Goal: Information Seeking & Learning: Learn about a topic

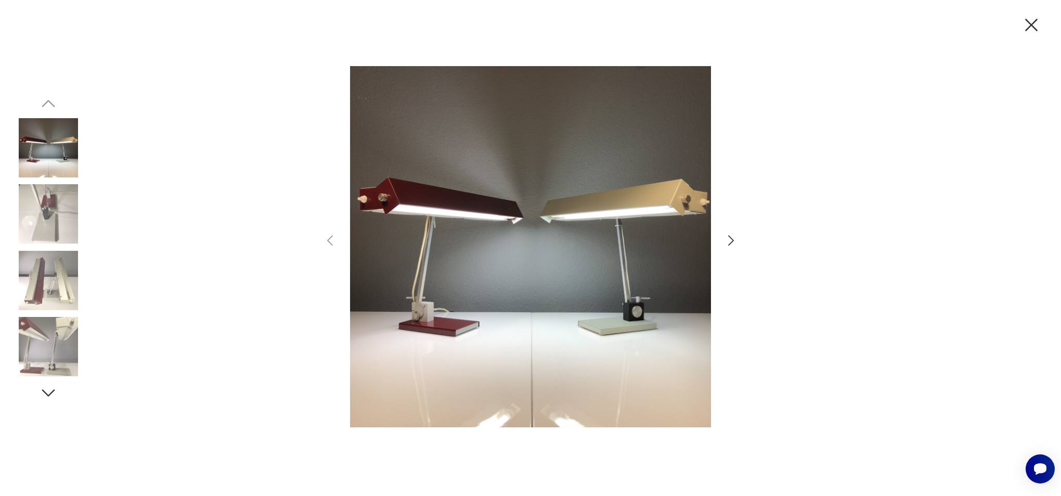
click at [1035, 23] on icon "button" at bounding box center [1031, 25] width 22 height 22
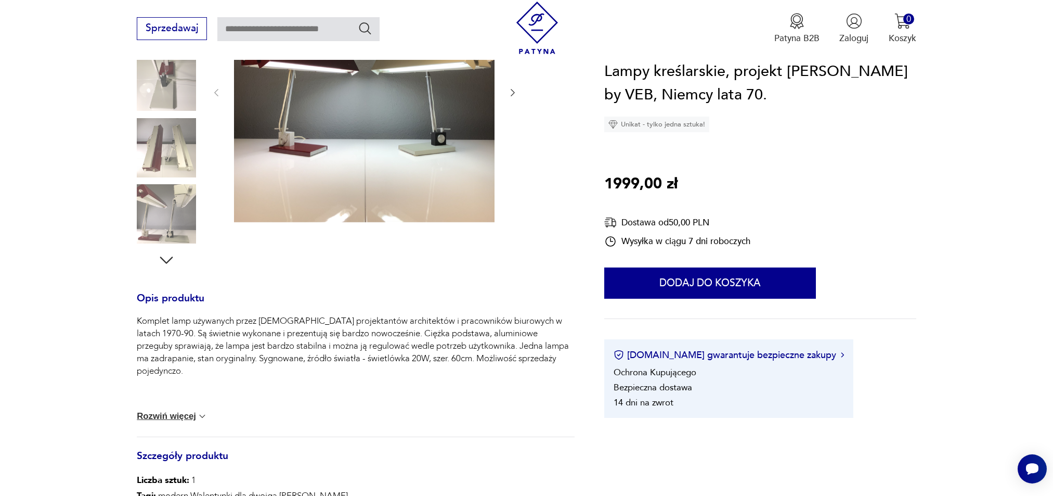
scroll to position [596, 0]
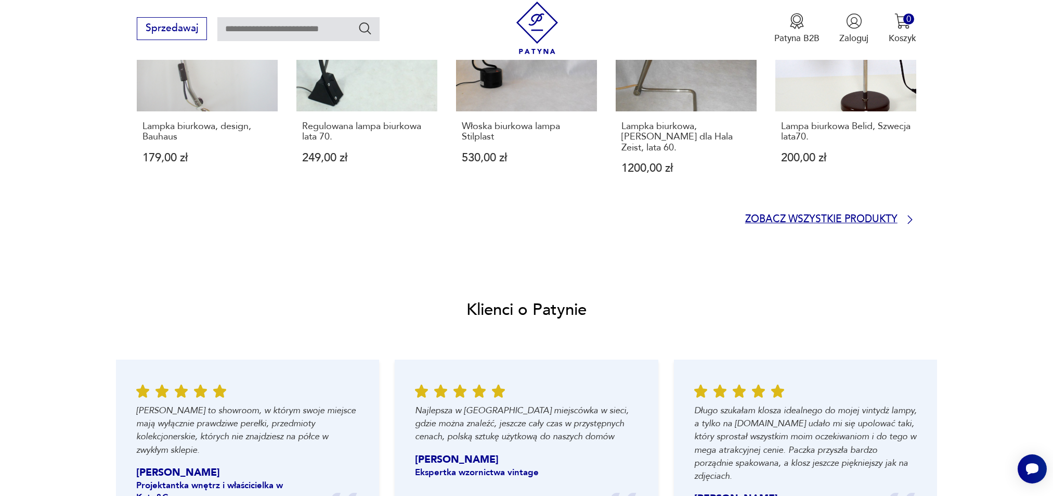
click at [796, 215] on p "Zobacz wszystkie produkty" at bounding box center [821, 219] width 152 height 8
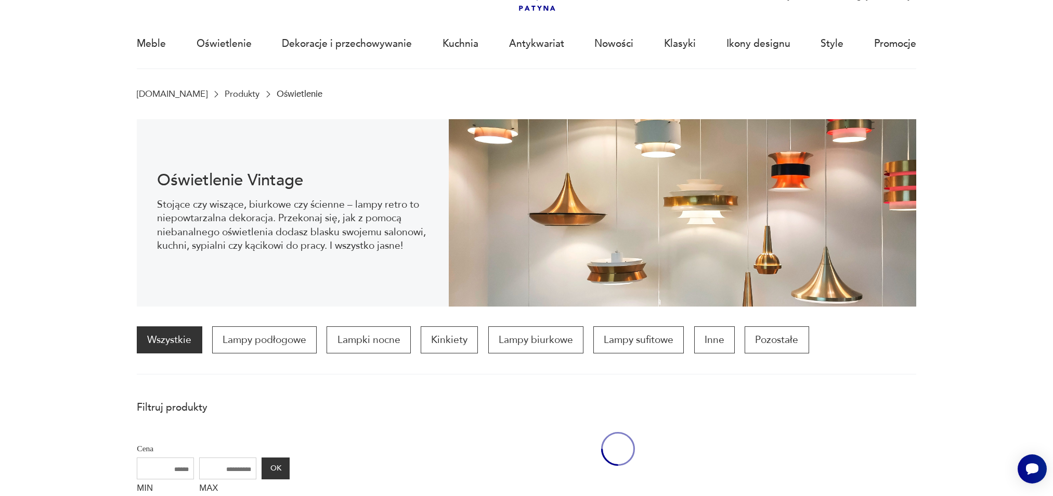
scroll to position [34, 0]
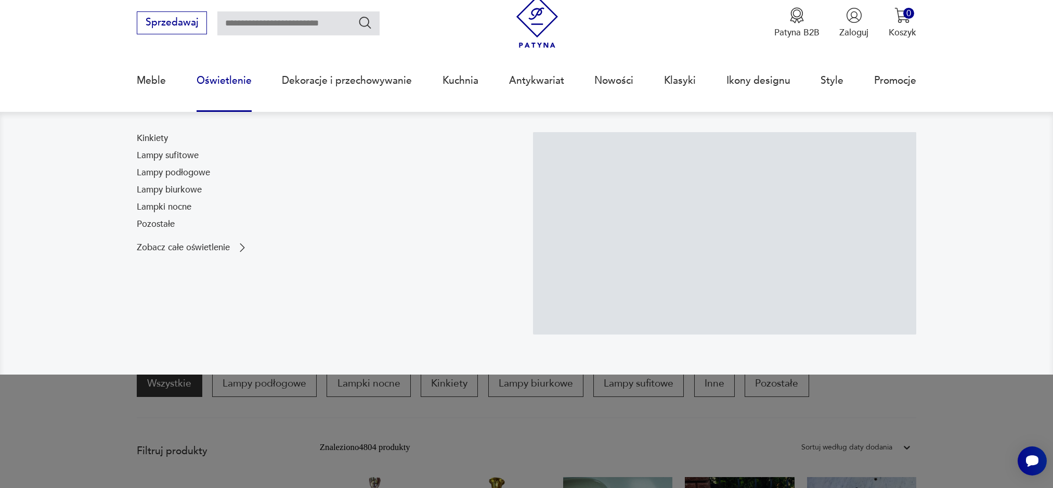
click at [200, 78] on link "Oświetlenie" at bounding box center [224, 81] width 55 height 48
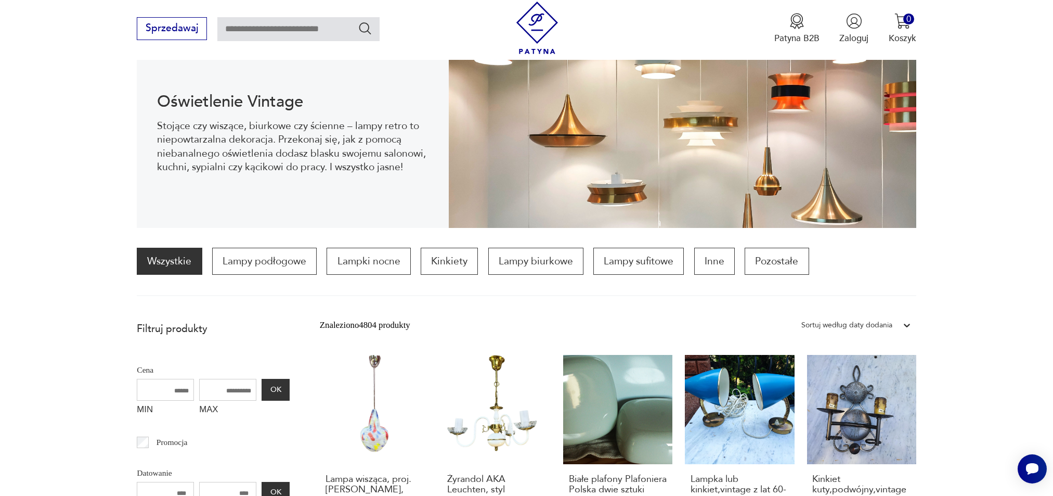
scroll to position [326, 0]
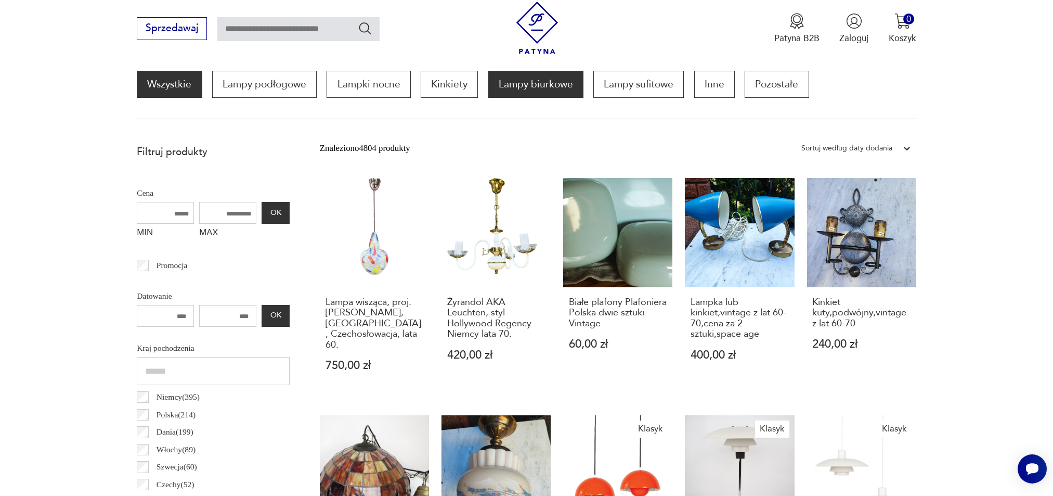
click at [563, 85] on p "Lampy biurkowe" at bounding box center [535, 84] width 95 height 27
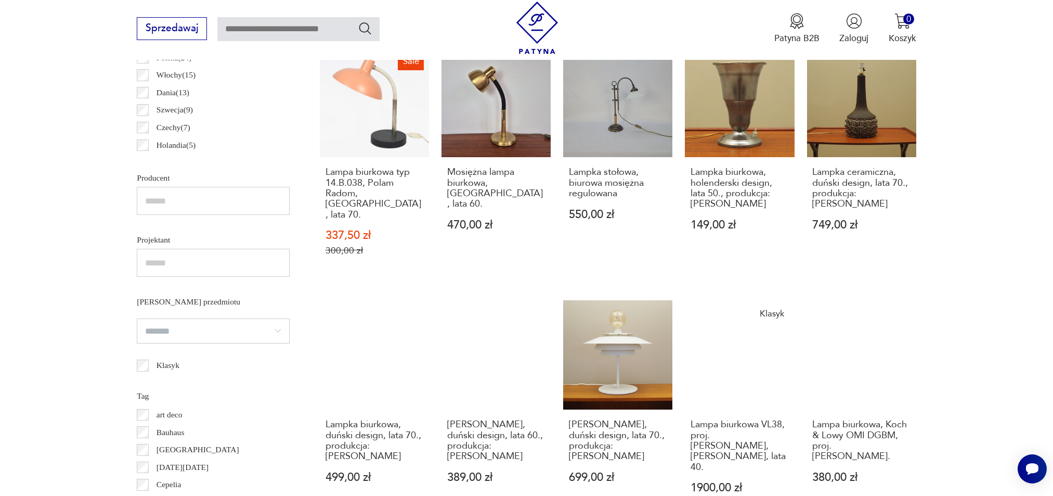
scroll to position [595, 0]
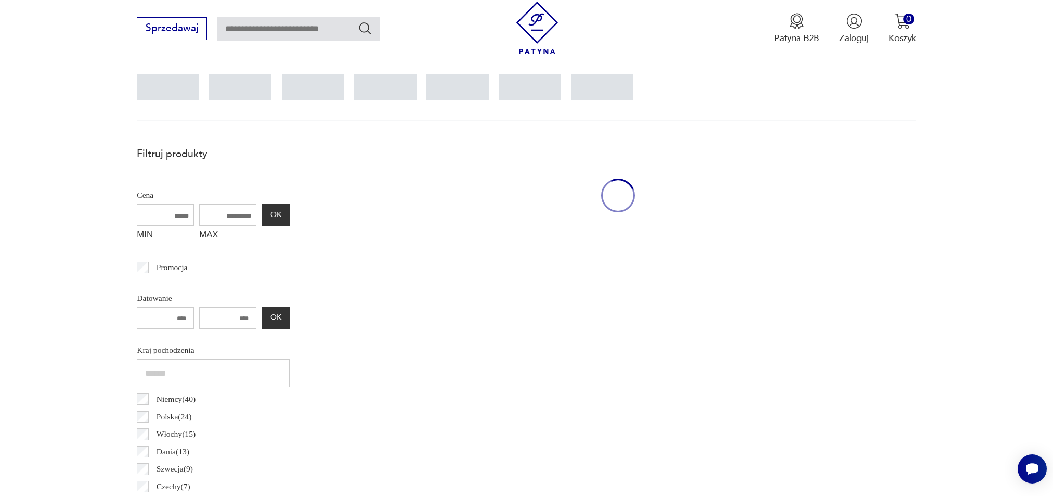
scroll to position [309, 0]
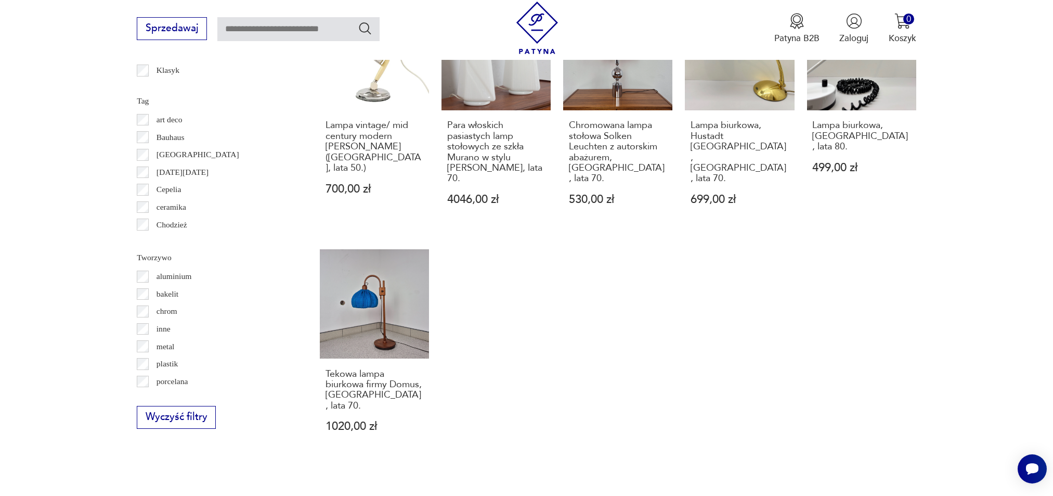
scroll to position [1018, 0]
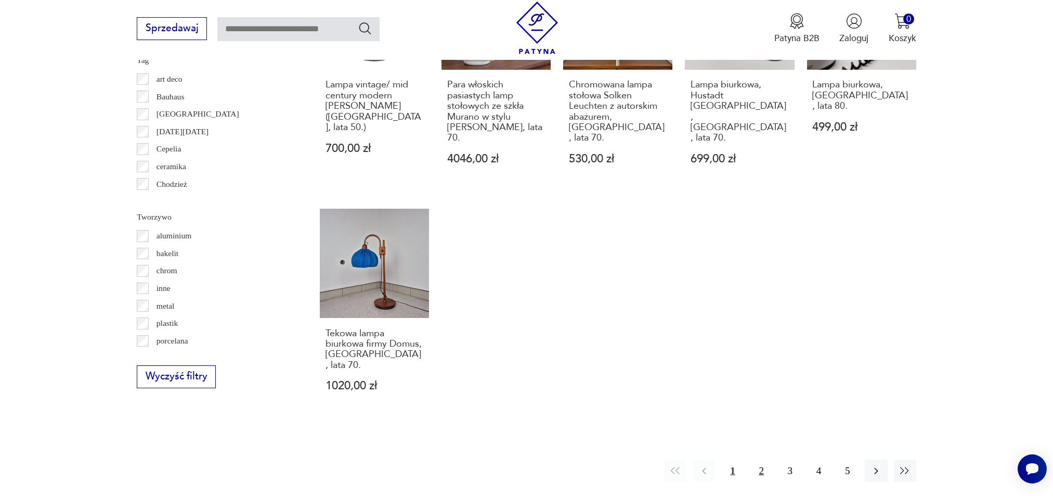
click at [764, 459] on button "2" at bounding box center [761, 470] width 22 height 22
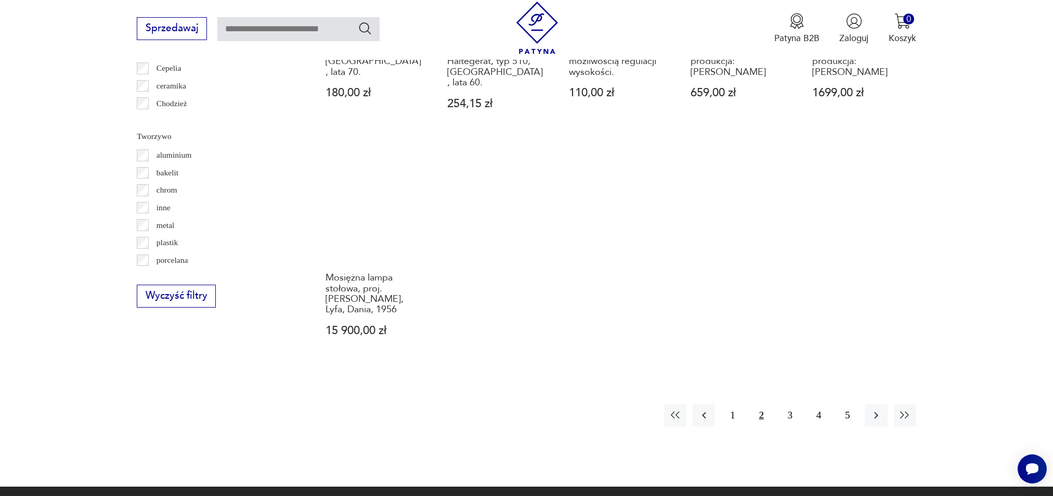
scroll to position [1102, 0]
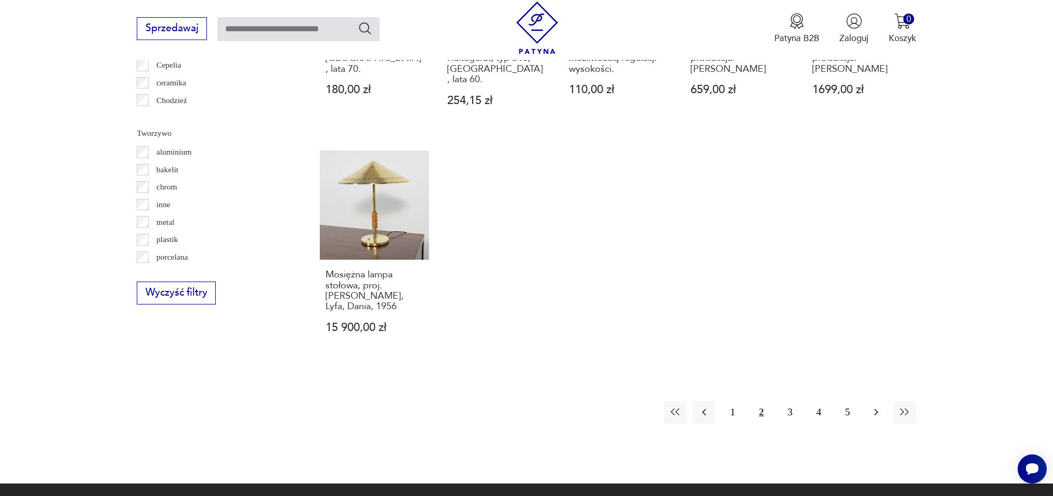
click at [871, 406] on icon "button" at bounding box center [876, 412] width 12 height 12
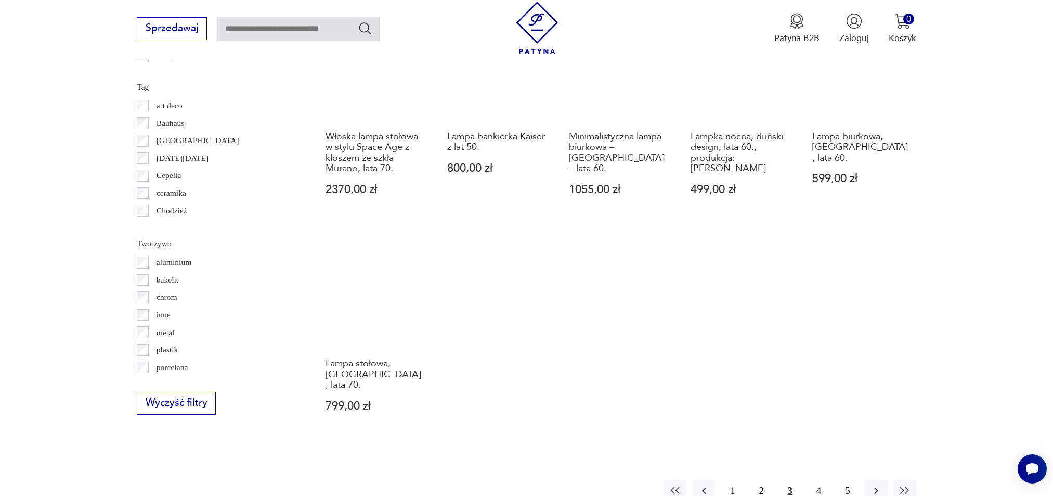
scroll to position [1063, 0]
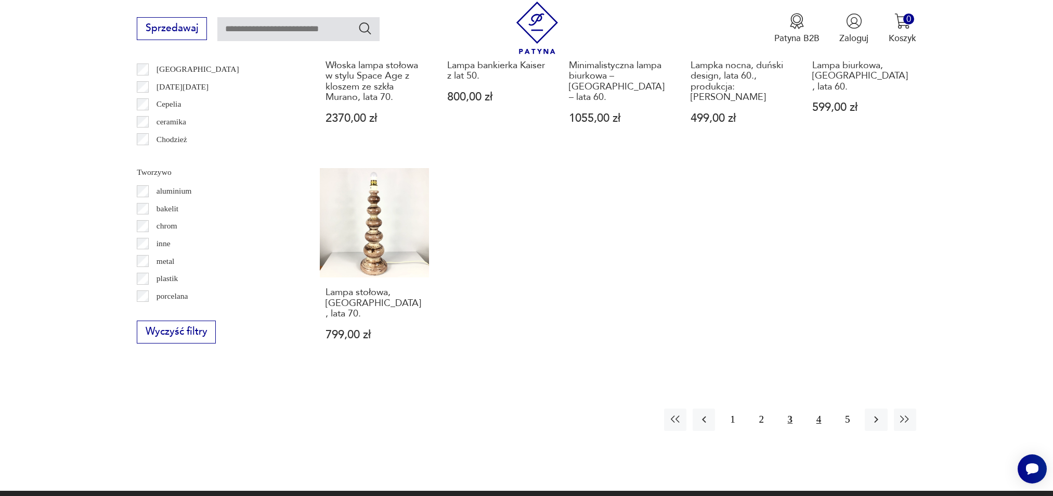
click at [818, 408] on button "4" at bounding box center [818, 419] width 22 height 22
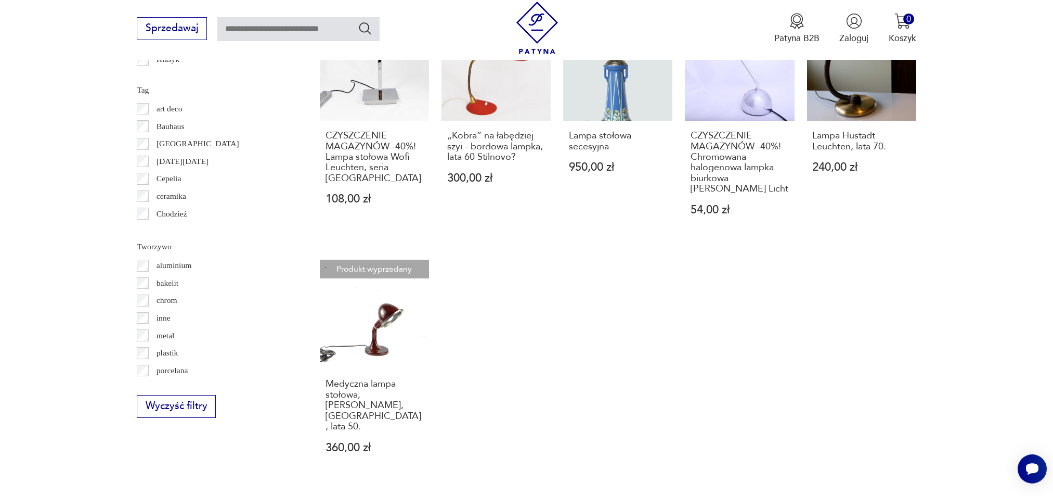
scroll to position [1070, 0]
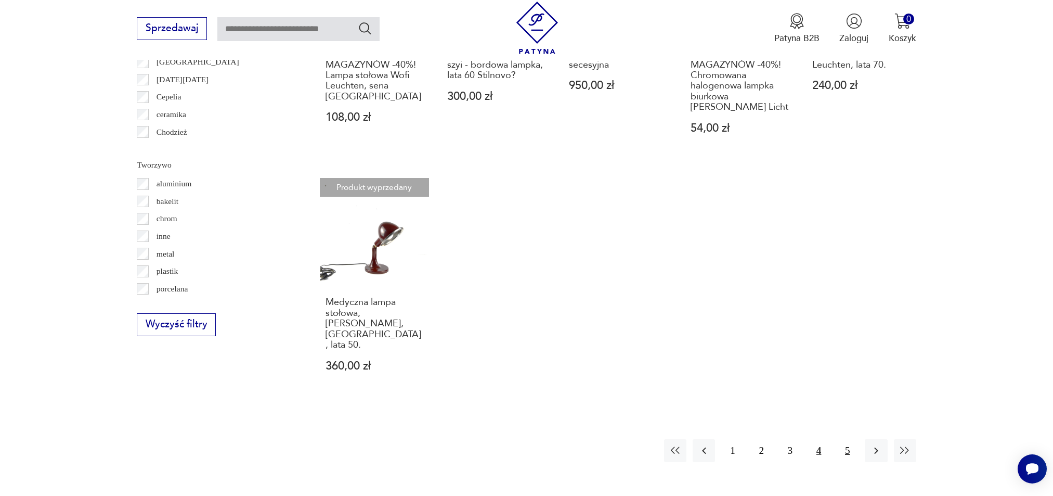
click at [844, 439] on button "5" at bounding box center [847, 450] width 22 height 22
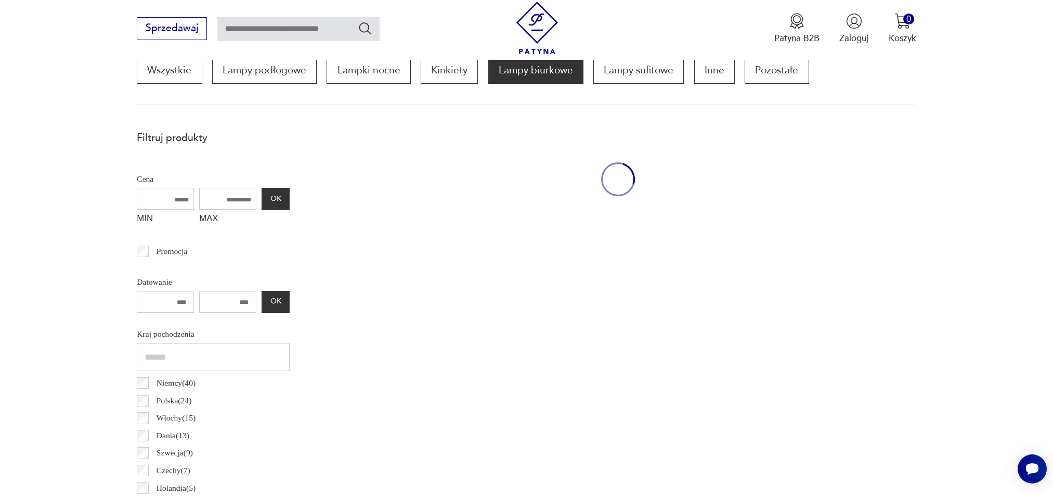
scroll to position [309, 0]
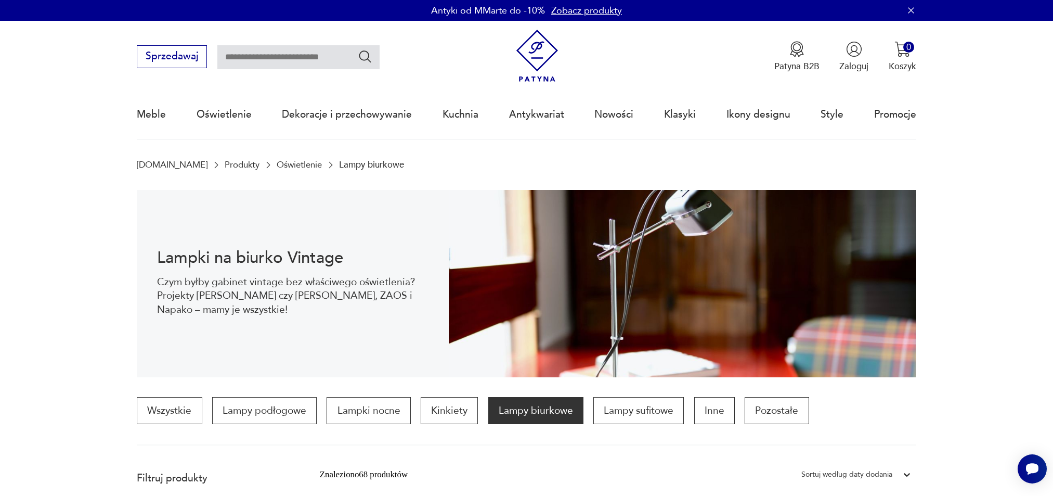
click at [719, 339] on img at bounding box center [682, 283] width 467 height 187
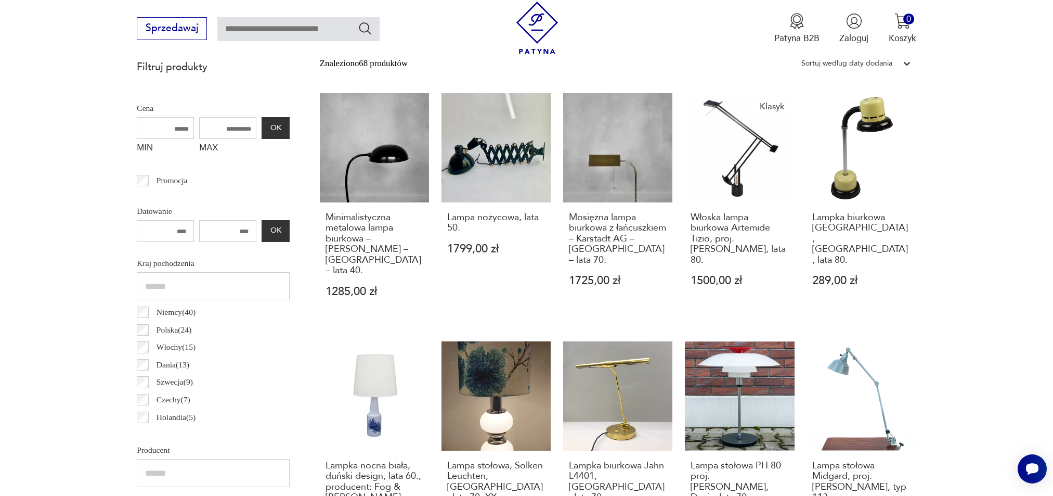
scroll to position [413, 0]
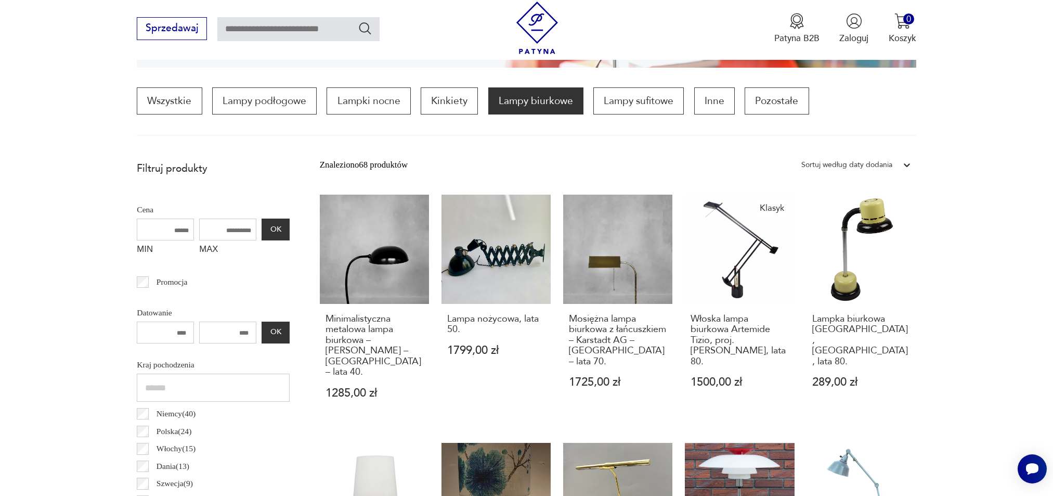
scroll to position [309, 0]
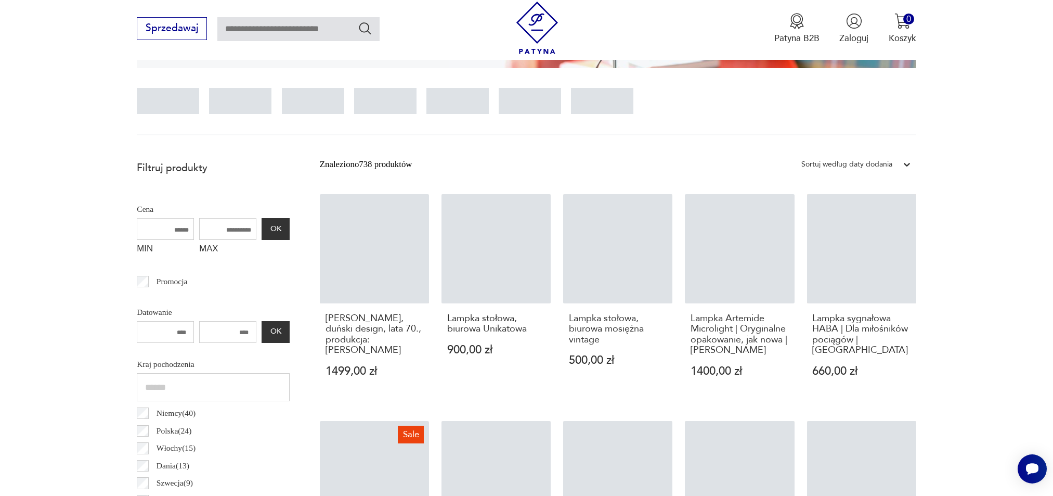
scroll to position [308, 0]
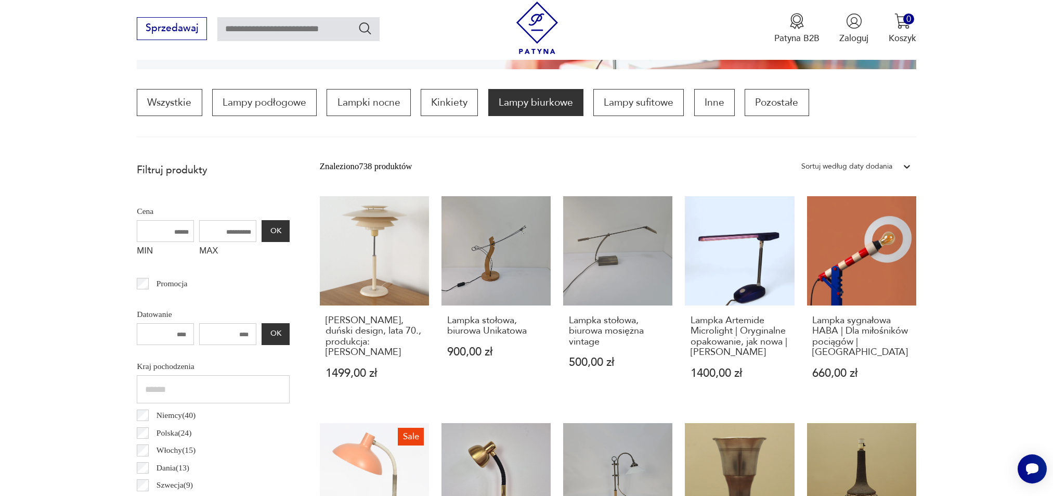
drag, startPoint x: 251, startPoint y: 332, endPoint x: 228, endPoint y: 332, distance: 22.9
click at [228, 332] on input "number" at bounding box center [227, 334] width 57 height 22
click at [234, 338] on input "number" at bounding box center [227, 334] width 57 height 22
type input "****"
click at [279, 334] on div "**** OK" at bounding box center [213, 334] width 153 height 22
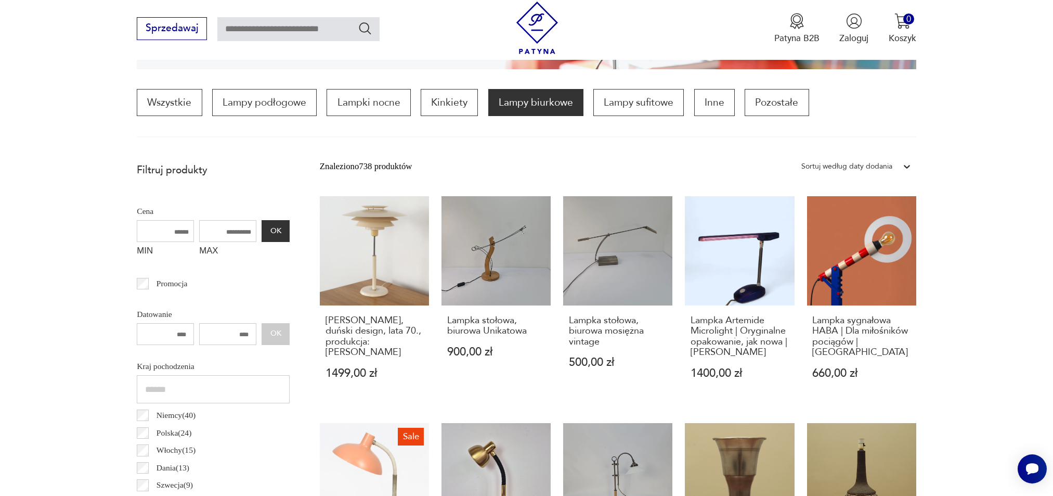
click at [179, 333] on input "number" at bounding box center [165, 334] width 57 height 22
click at [281, 334] on button "OK" at bounding box center [276, 334] width 28 height 22
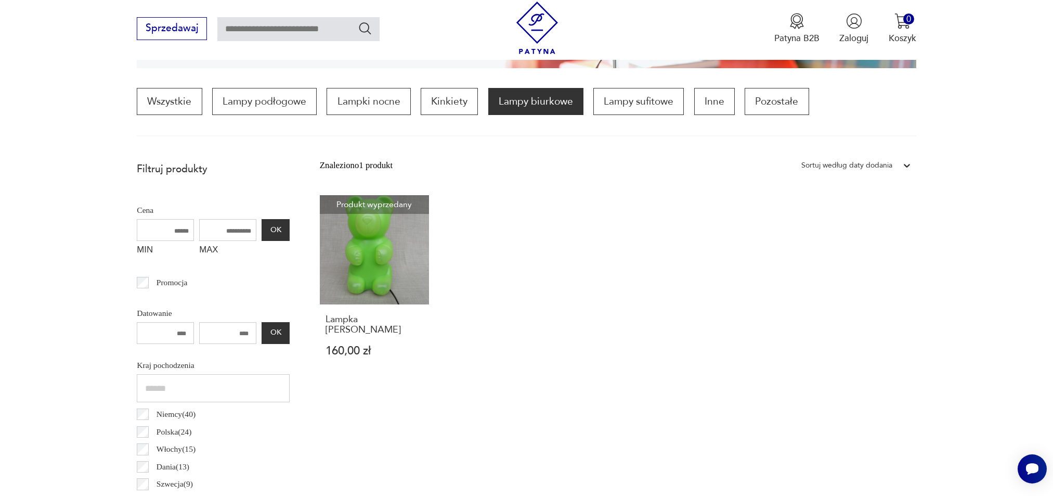
click at [187, 332] on input "****" at bounding box center [165, 333] width 57 height 22
type input "****"
click at [280, 329] on button "OK" at bounding box center [276, 333] width 28 height 22
